Goal: Task Accomplishment & Management: Manage account settings

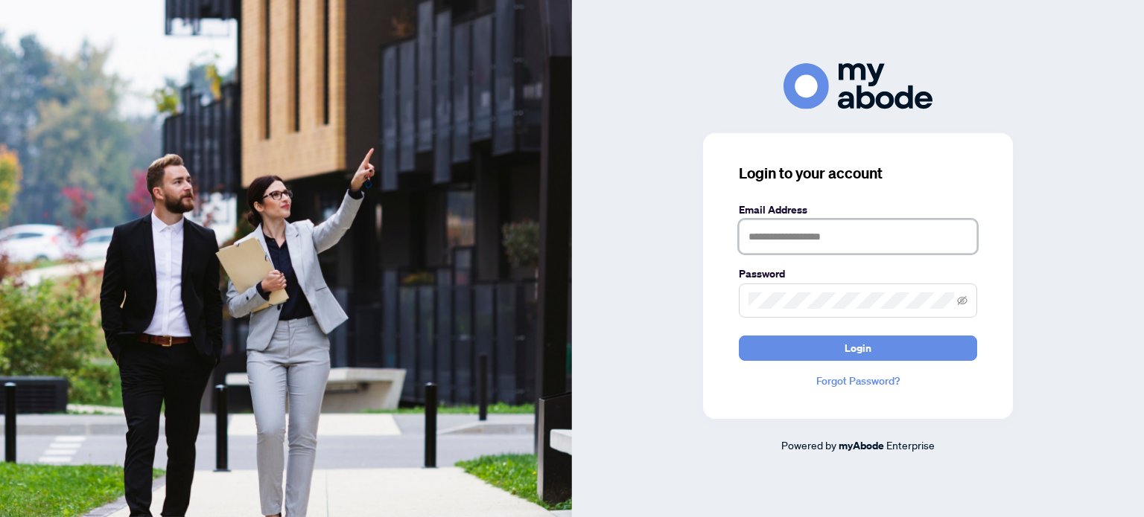
type input "**********"
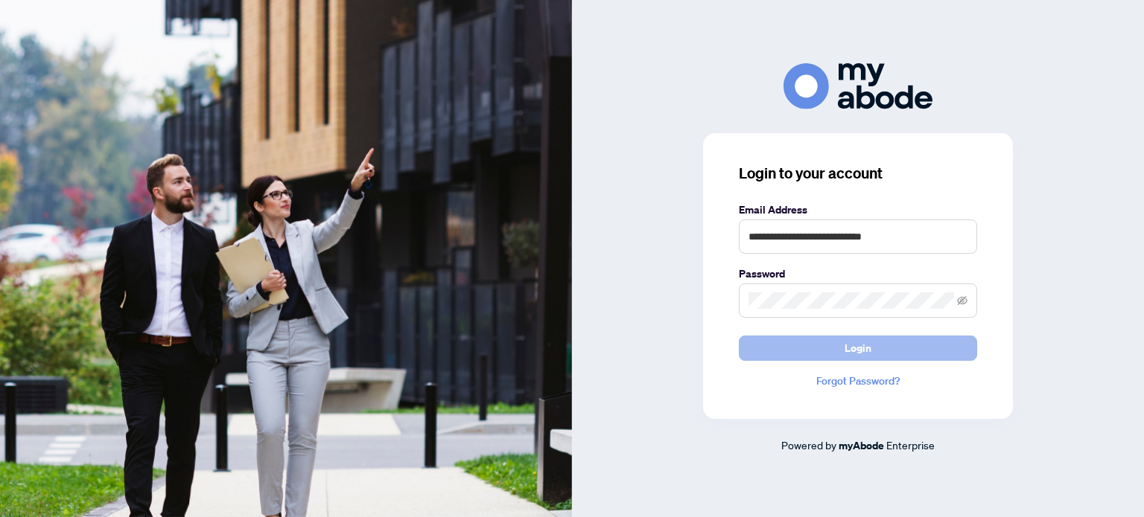
click at [832, 348] on button "Login" at bounding box center [858, 348] width 238 height 25
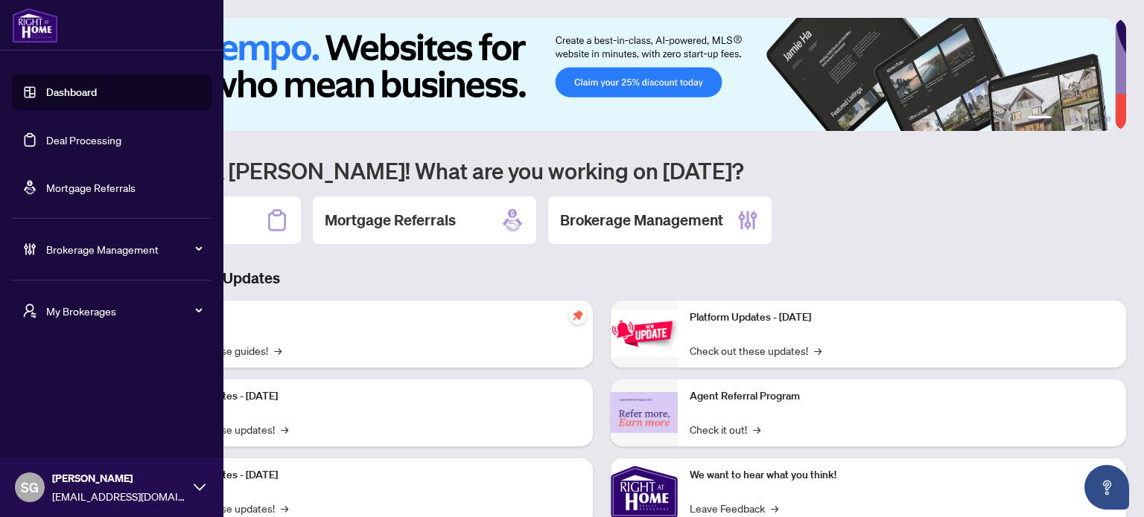
click at [58, 147] on link "Deal Processing" at bounding box center [83, 139] width 75 height 13
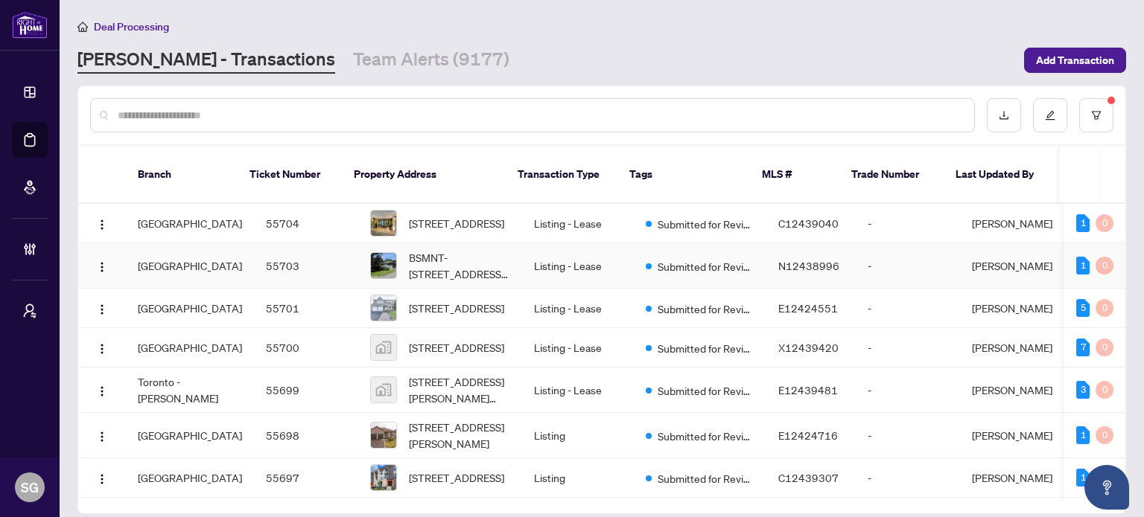
click at [214, 260] on td "Richmond Hill" at bounding box center [190, 265] width 128 height 45
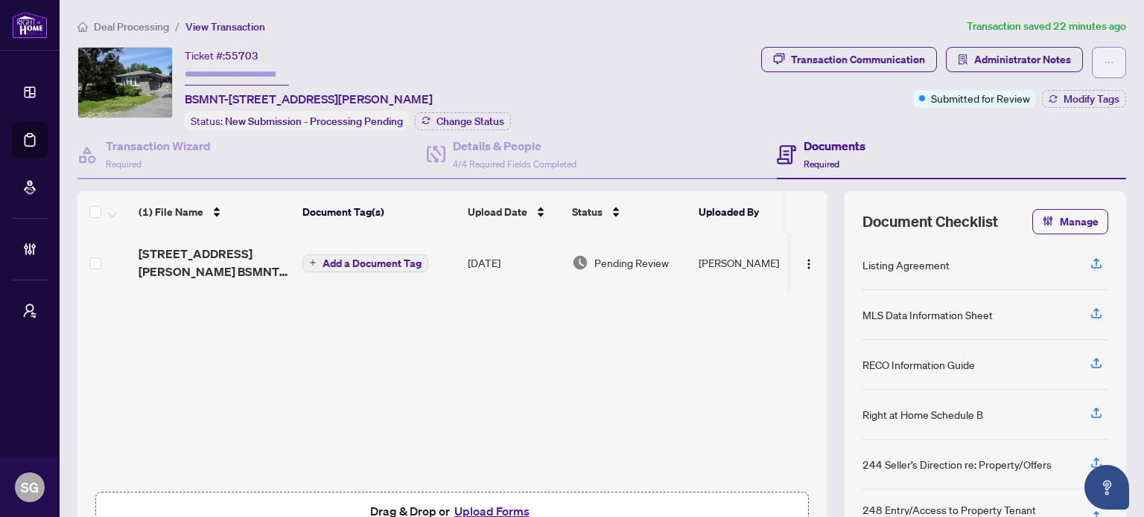
click at [1112, 65] on button "button" at bounding box center [1109, 62] width 34 height 31
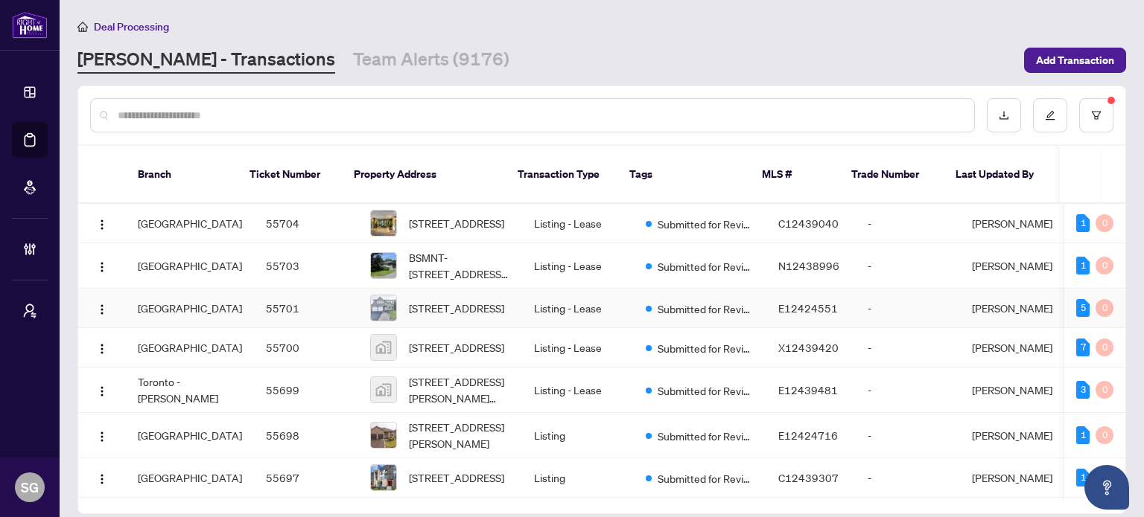
click at [166, 303] on td "Durham" at bounding box center [190, 308] width 128 height 39
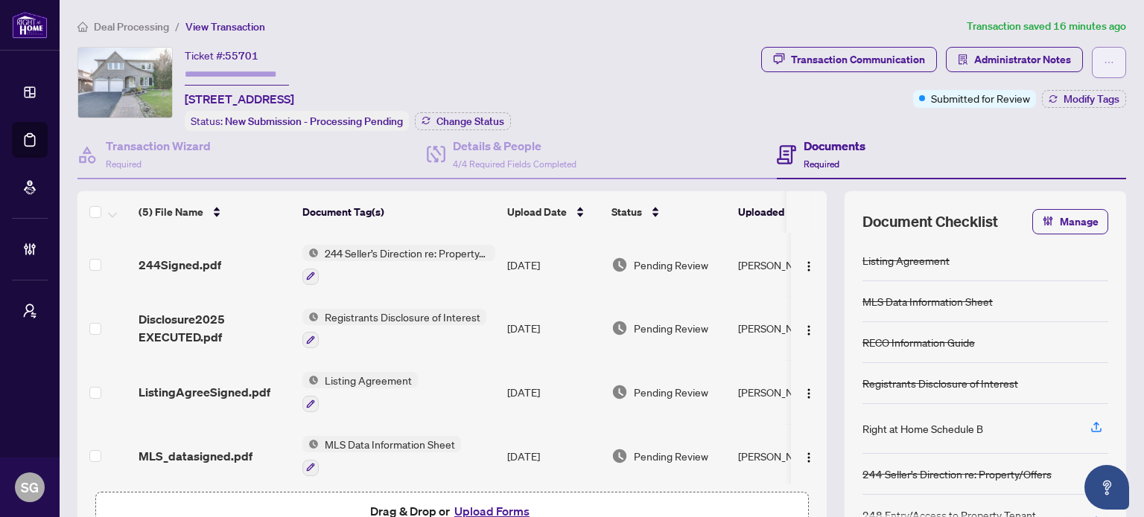
click at [1103, 66] on button "button" at bounding box center [1109, 62] width 34 height 31
